Goal: Transaction & Acquisition: Purchase product/service

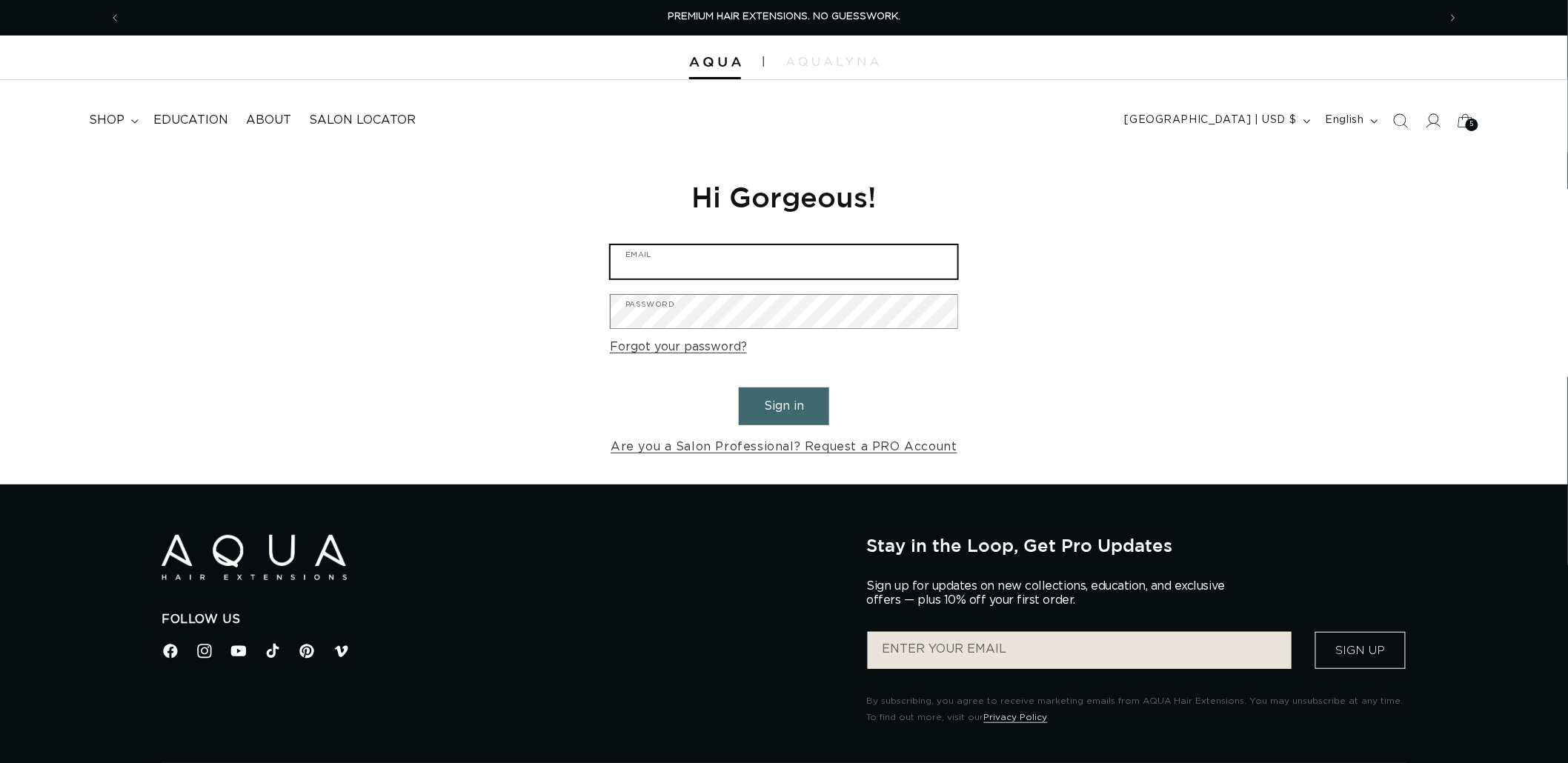
type input "[EMAIL_ADDRESS][DOMAIN_NAME]"
click at [786, 397] on button "Sign in" at bounding box center [783, 406] width 90 height 37
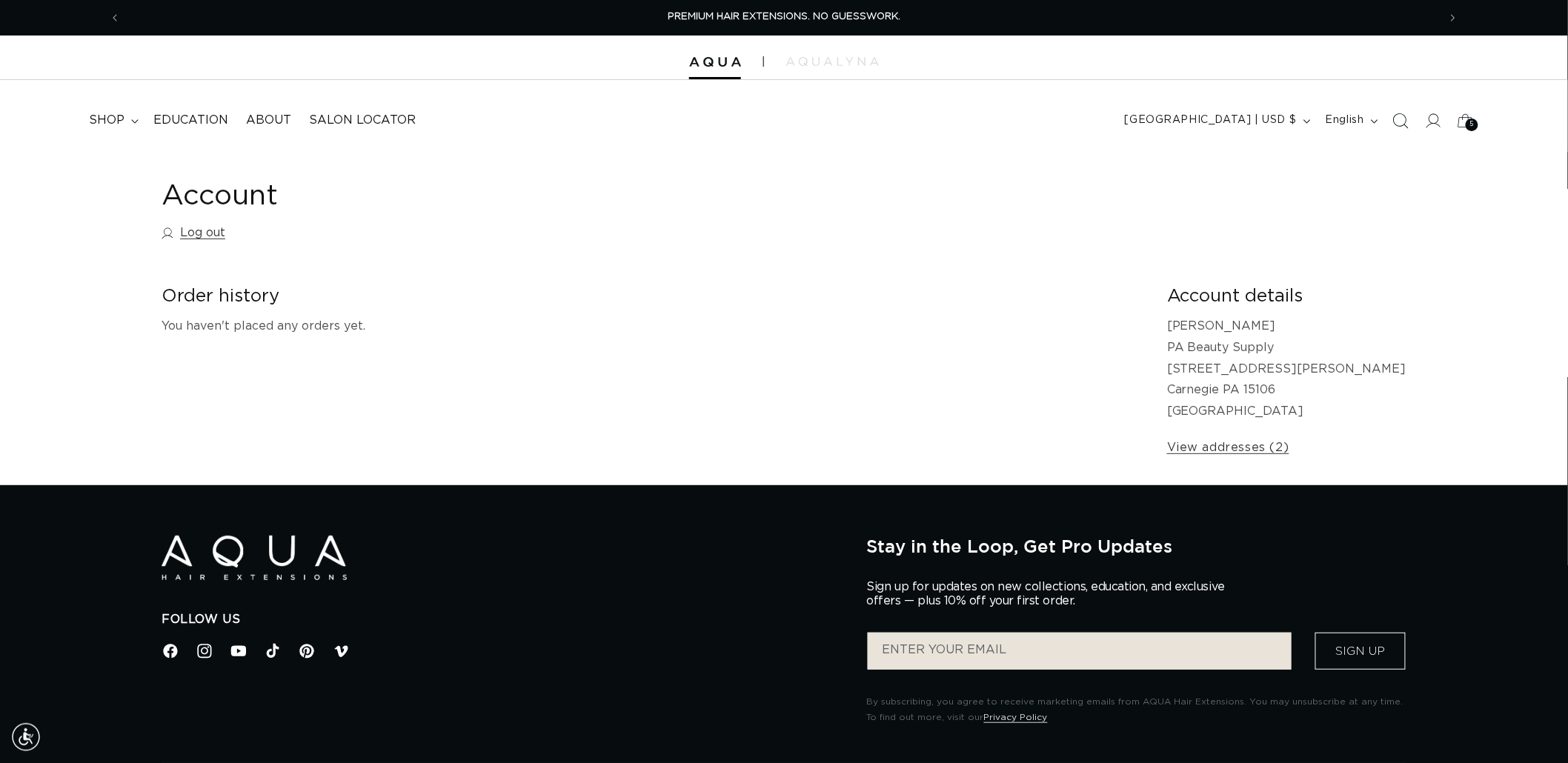
click at [1399, 135] on span "Search" at bounding box center [1400, 120] width 33 height 33
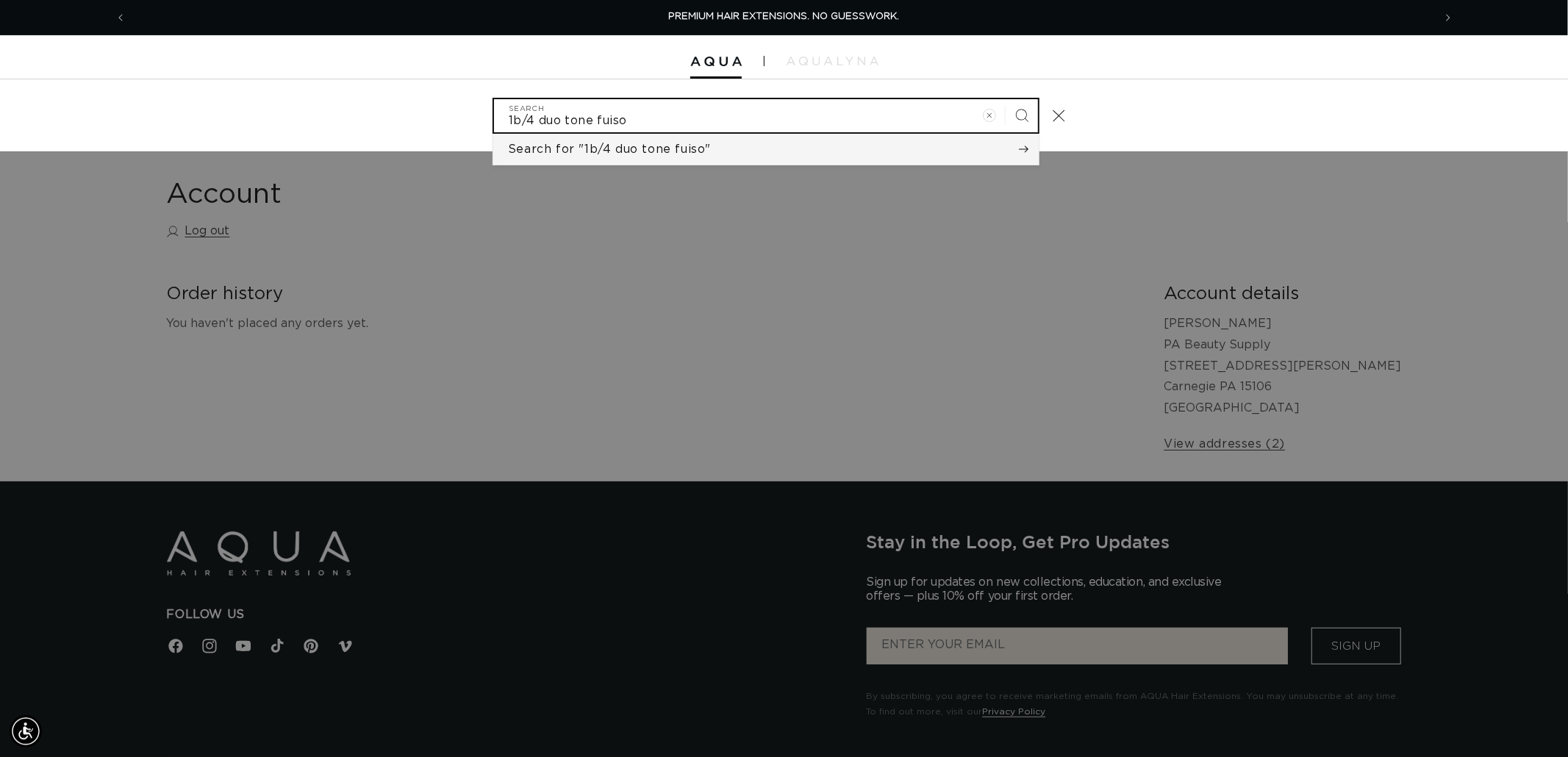
type input "1b/4 duo tone fuiso"
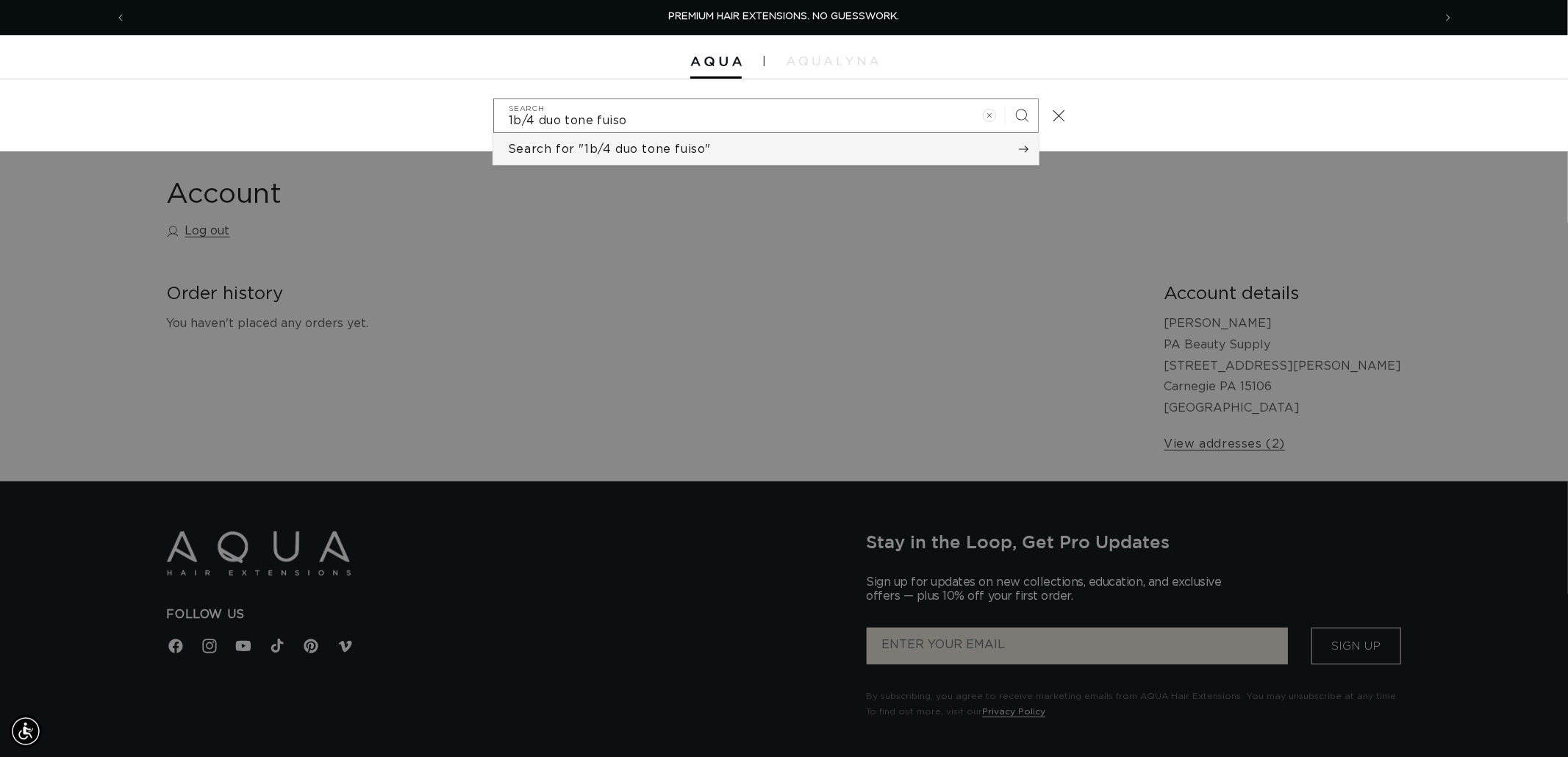
click at [657, 148] on span "Search for "1b/4 duo tone fuiso"" at bounding box center [609, 149] width 203 height 16
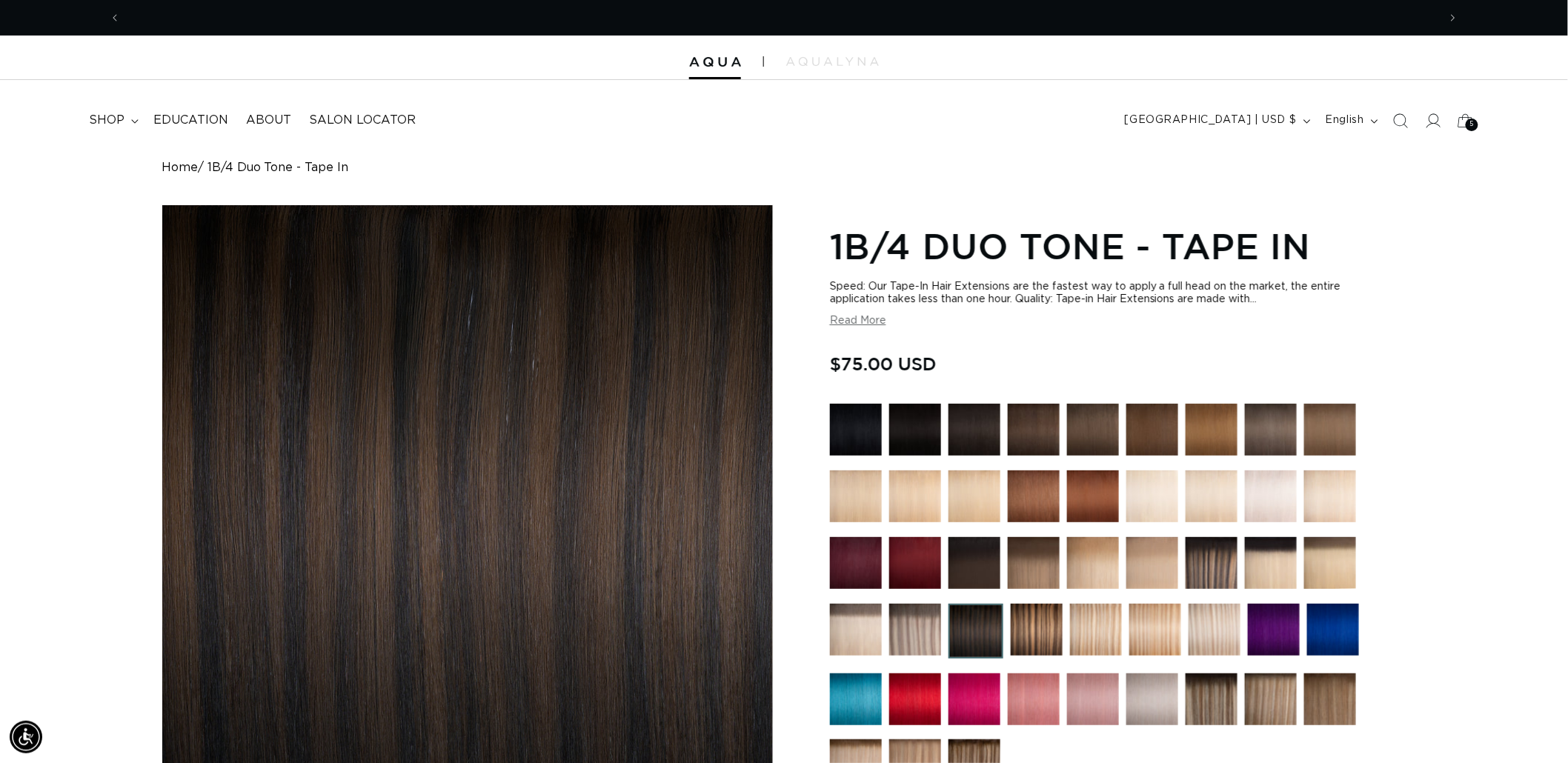
click at [175, 168] on link "Home" at bounding box center [180, 168] width 37 height 14
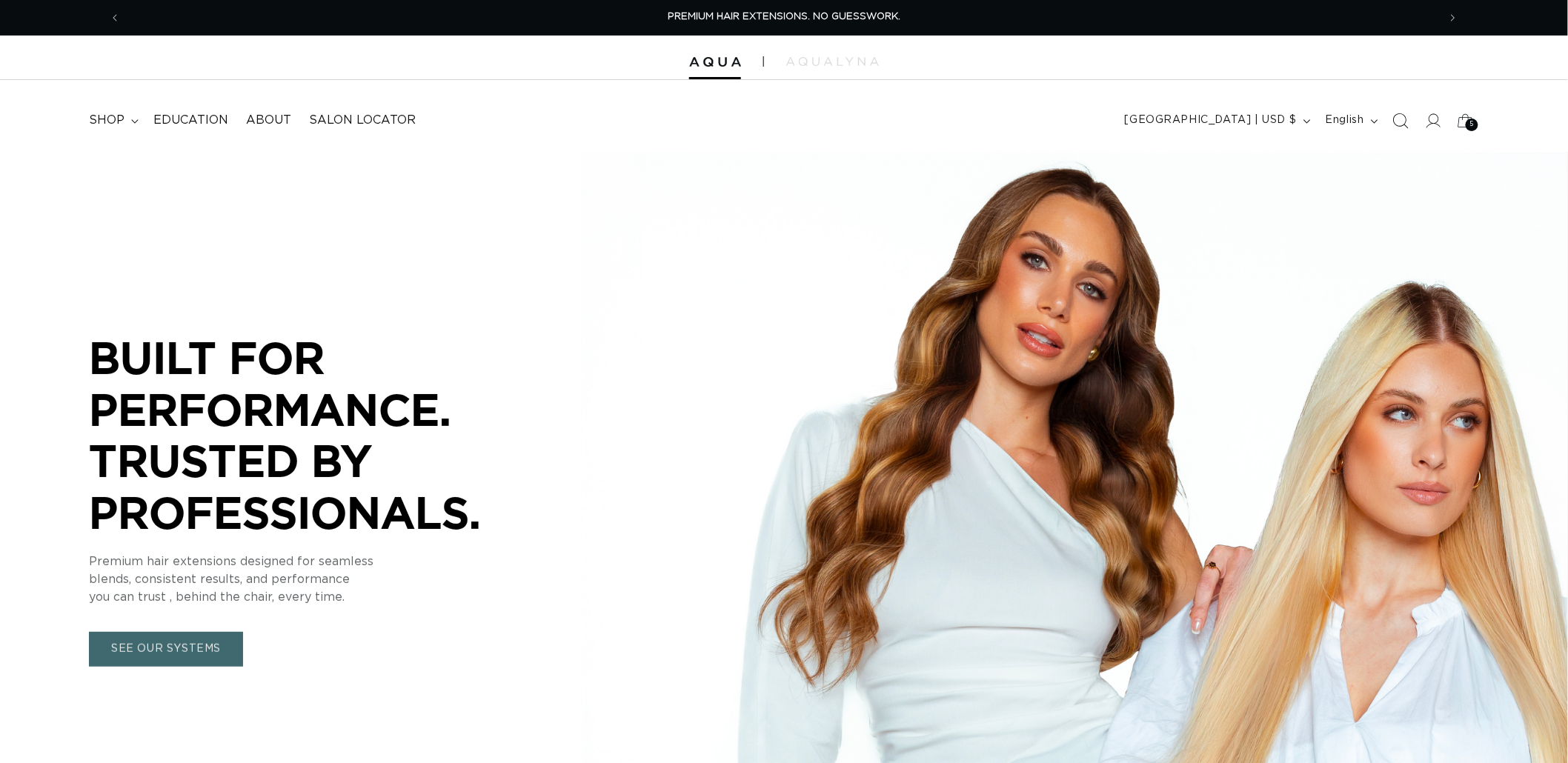
click at [1394, 122] on icon "Search" at bounding box center [1401, 120] width 16 height 16
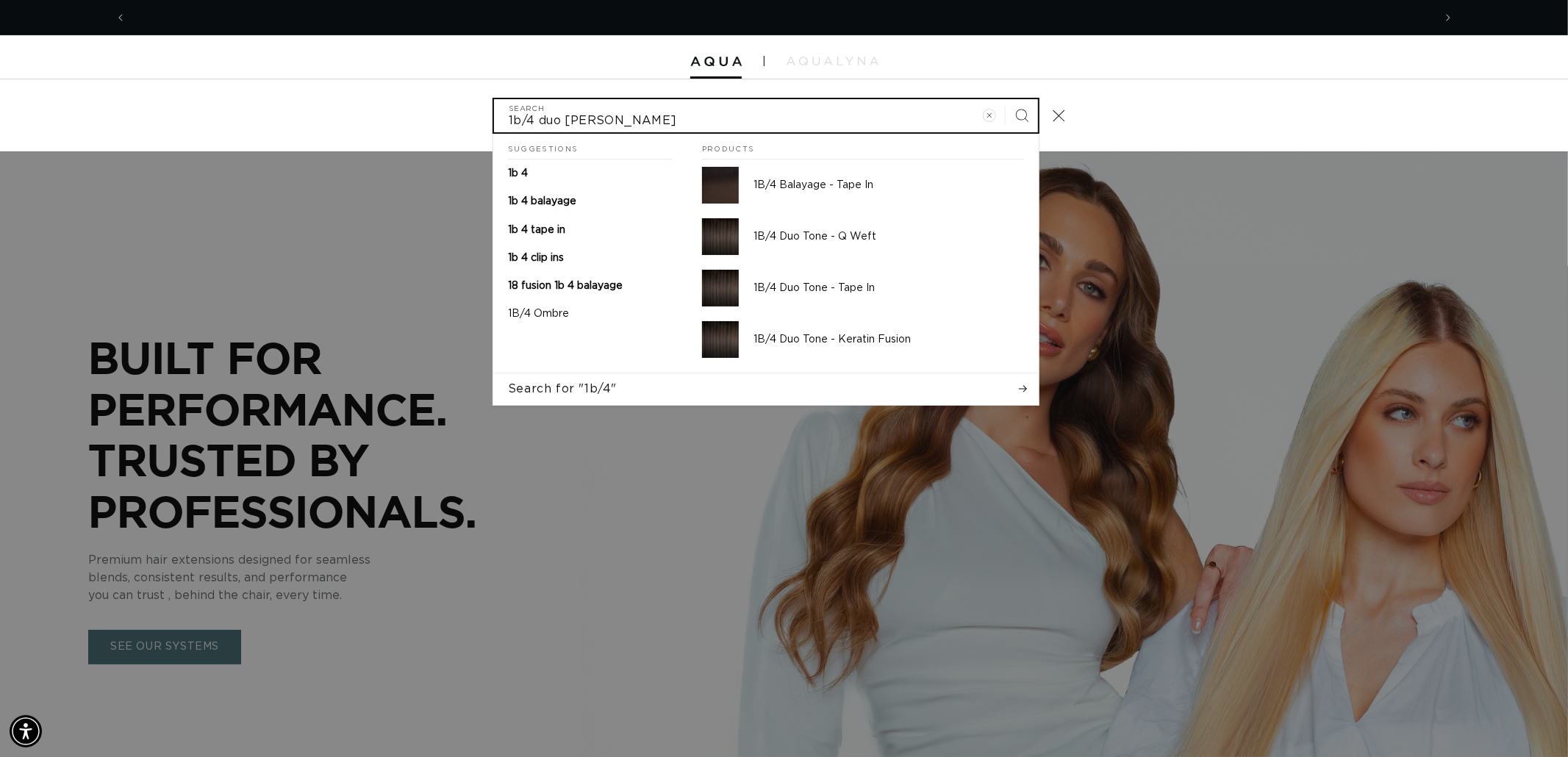
scroll to position [0, 2613]
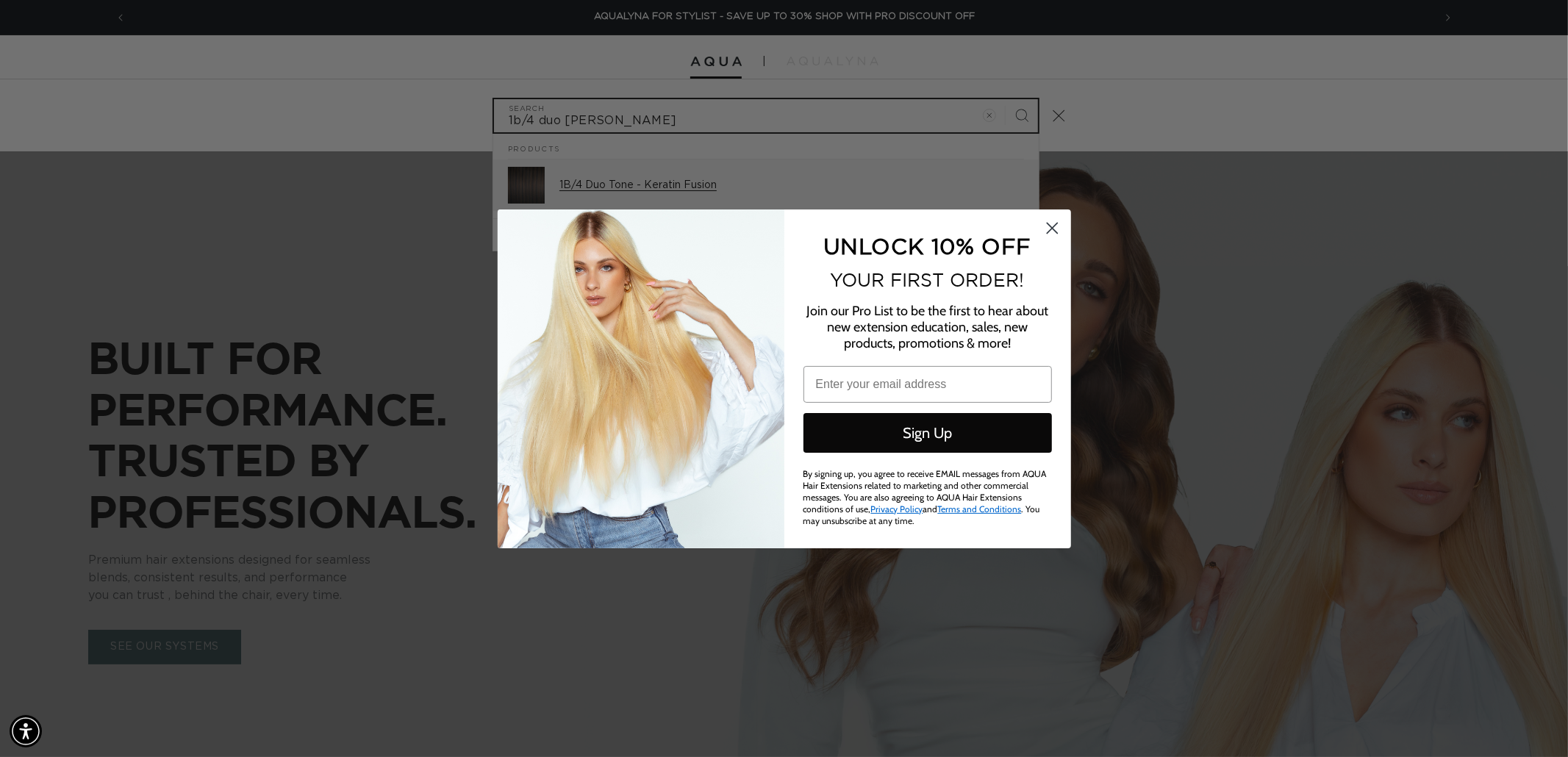
type input "1b/4 duo tone fusio"
click at [687, 191] on div "Close dialog UNLOCK 10% OFF YOUR FIRST ORDER! Join our Pro List to be the first…" at bounding box center [784, 378] width 1568 height 757
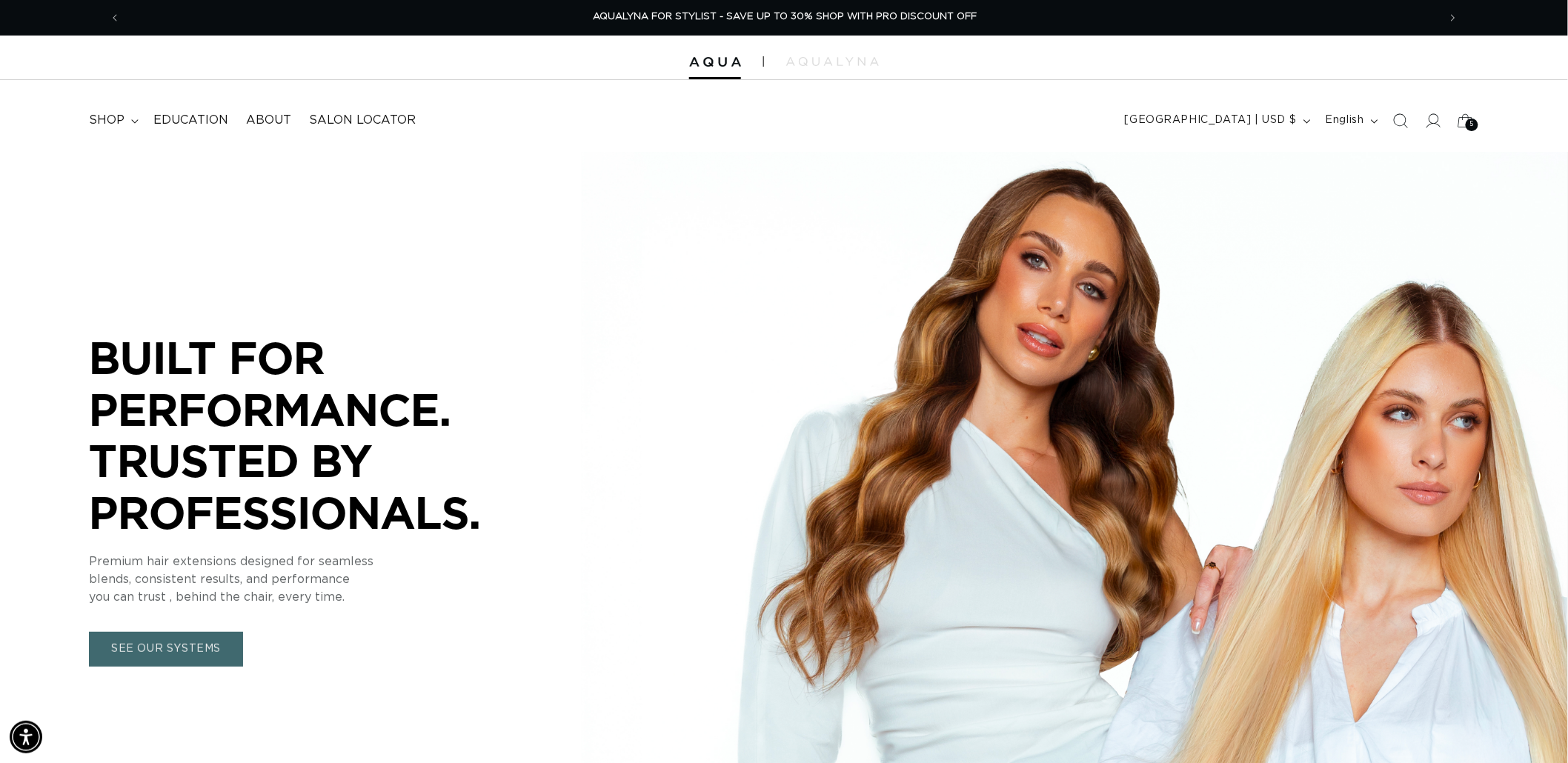
click at [675, 183] on div "BUILT FOR PERFORMANCE. TRUSTED BY PROFESSIONALS. BUILT FOR PERFORMANCE. TRUSTED…" at bounding box center [784, 498] width 1568 height 694
click at [1393, 124] on icon "Search" at bounding box center [1401, 120] width 15 height 15
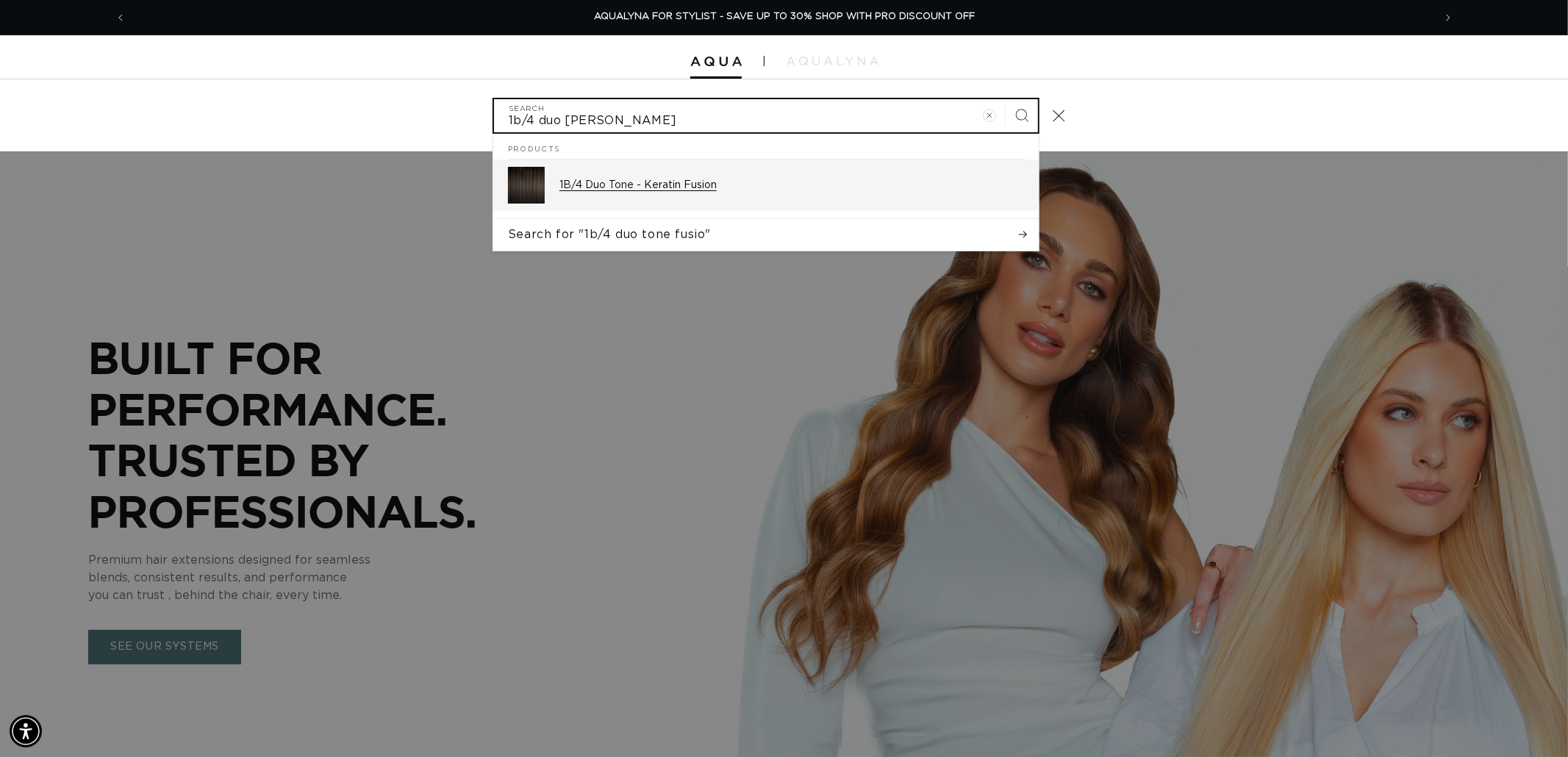
scroll to position [0, 0]
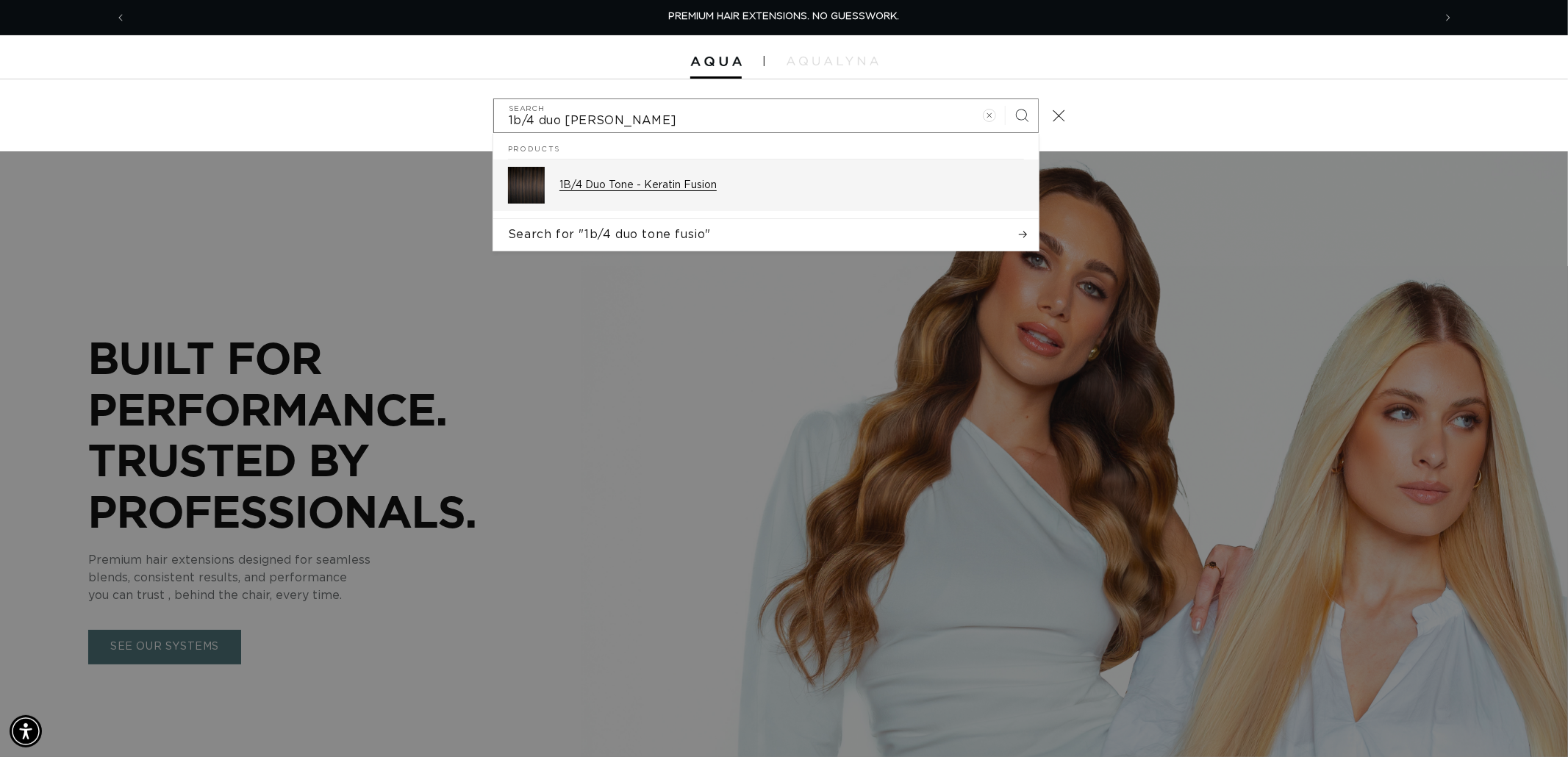
click at [684, 188] on p "1B/4 Duo Tone - Keratin Fusion" at bounding box center [791, 185] width 464 height 13
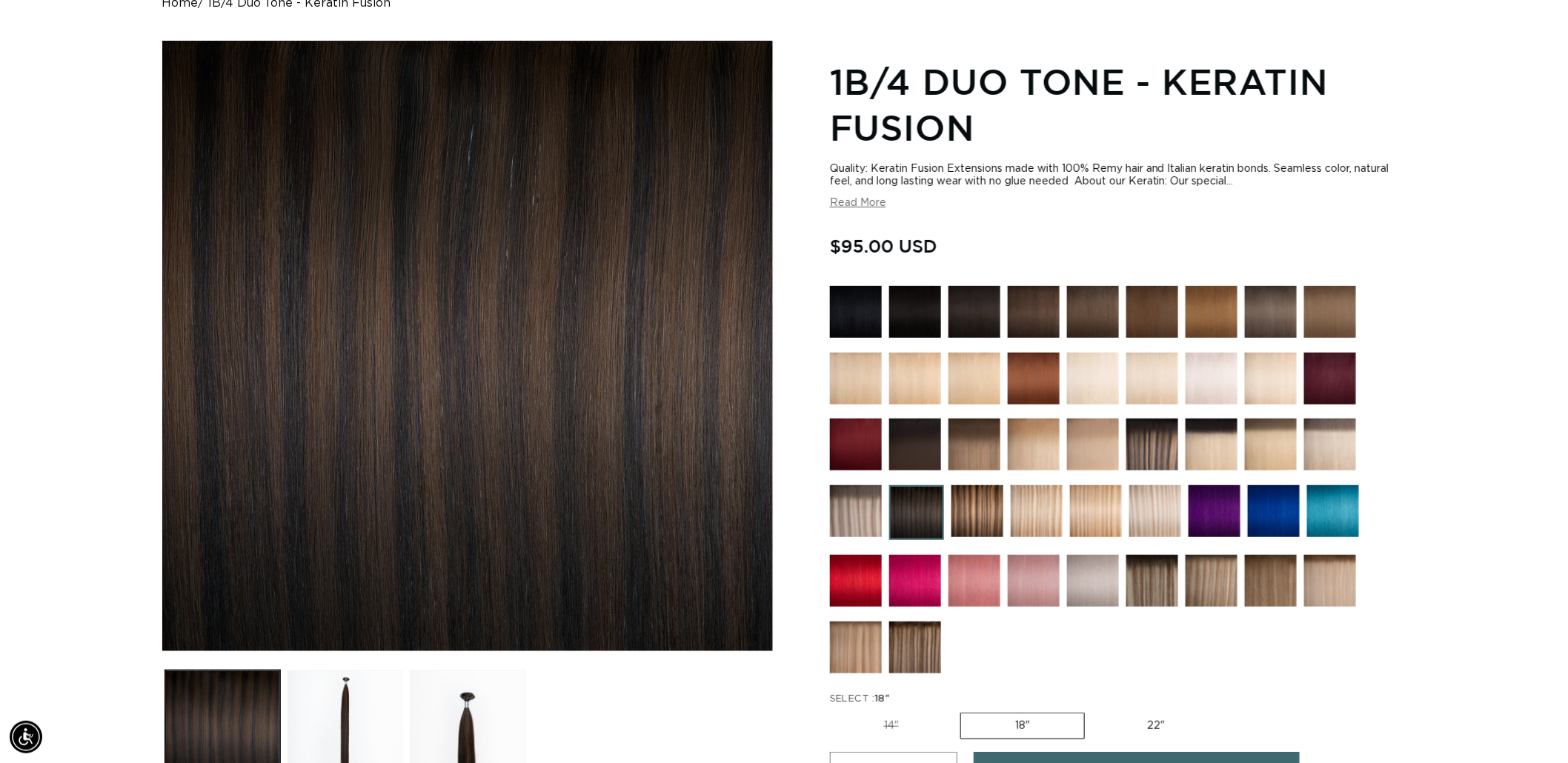
scroll to position [0, 1317]
click at [937, 714] on label "14" Variant sold out or unavailable" at bounding box center [892, 726] width 123 height 26
click at [834, 710] on input "14" Variant sold out or unavailable" at bounding box center [833, 710] width 1 height 1
radio input "true"
